Goal: Information Seeking & Learning: Check status

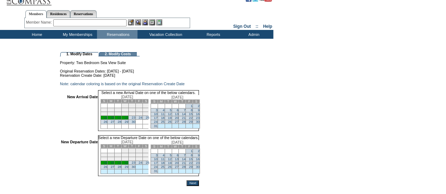
scroll to position [12, 0]
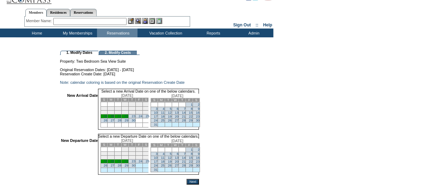
click at [121, 122] on link "28" at bounding box center [120, 121] width 4 height 4
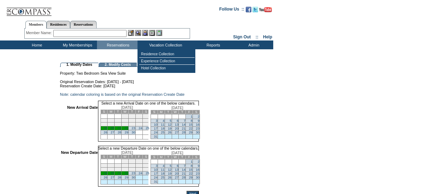
scroll to position [12, 0]
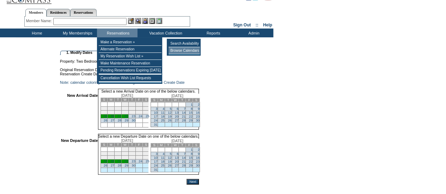
click at [173, 51] on td "Browse Calendars" at bounding box center [183, 50] width 31 height 7
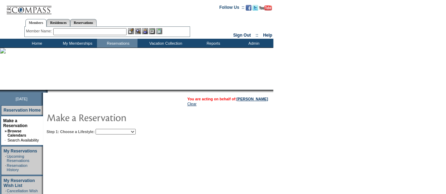
click at [128, 128] on td "Step 1: Choose a Lifestyle: Beach Leisure Metropolitan Mountain OIAL for Advent…" at bounding box center [180, 130] width 270 height 8
click at [128, 132] on select "Beach Leisure Metropolitan Mountain OIAL for Adventure OIAL for Couples OIAL fo…" at bounding box center [115, 132] width 40 height 6
select select "Metropolitan"
click at [107, 129] on select "Beach Leisure Metropolitan Mountain OIAL for Adventure OIAL for Couples OIAL fo…" at bounding box center [115, 132] width 40 height 6
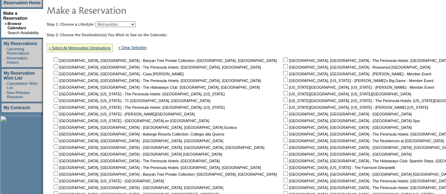
scroll to position [112, 0]
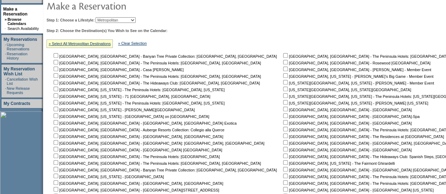
click at [58, 124] on input "checkbox" at bounding box center [56, 122] width 5 height 5
checkbox input "true"
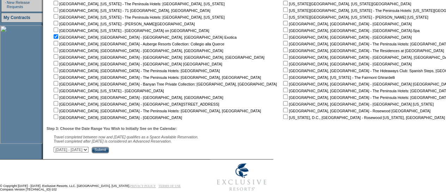
scroll to position [210, 0]
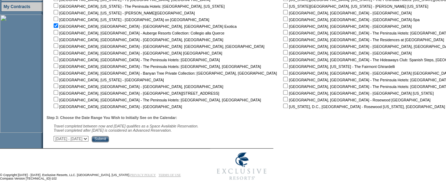
click at [88, 140] on select "[DATE] - [DATE] [DATE] - [DATE] [DATE] - [DATE] [DATE] - [DATE] [DATE] - [DATE]…" at bounding box center [71, 139] width 35 height 6
select select "2/9/2027|3/25/2027"
click at [57, 136] on select "[DATE] - [DATE] [DATE] - [DATE] [DATE] - [DATE] [DATE] - [DATE] [DATE] - [DATE]…" at bounding box center [71, 139] width 35 height 6
click at [109, 138] on input "Submit" at bounding box center [100, 139] width 17 height 6
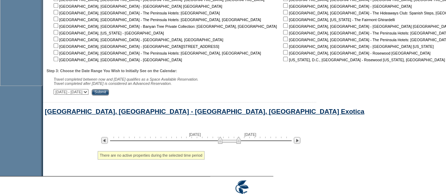
scroll to position [256, 0]
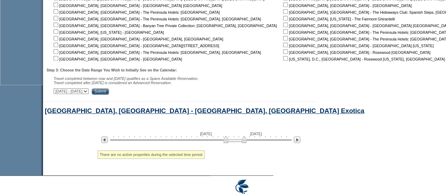
drag, startPoint x: 228, startPoint y: 141, endPoint x: 233, endPoint y: 143, distance: 5.9
click at [233, 143] on img at bounding box center [234, 139] width 23 height 7
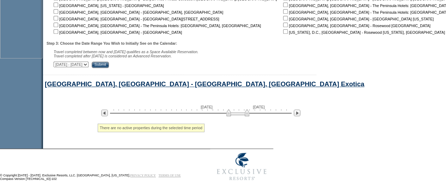
click at [236, 111] on img at bounding box center [237, 112] width 23 height 7
click at [237, 112] on img at bounding box center [239, 112] width 23 height 7
click at [240, 113] on img at bounding box center [241, 112] width 23 height 7
click at [88, 62] on select "[DATE] - [DATE] [DATE] - [DATE] [DATE] - [DATE] [DATE] - [DATE] [DATE] - [DATE]…" at bounding box center [71, 65] width 35 height 6
select select "[DATE]|[DATE]"
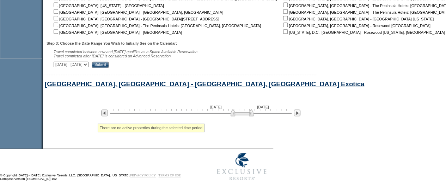
click at [57, 62] on select "[DATE] - [DATE] [DATE] - [DATE] [DATE] - [DATE] [DATE] - [DATE] [DATE] - [DATE]…" at bounding box center [71, 65] width 35 height 6
click at [109, 64] on input "Submit" at bounding box center [100, 65] width 17 height 6
